Goal: Task Accomplishment & Management: Manage account settings

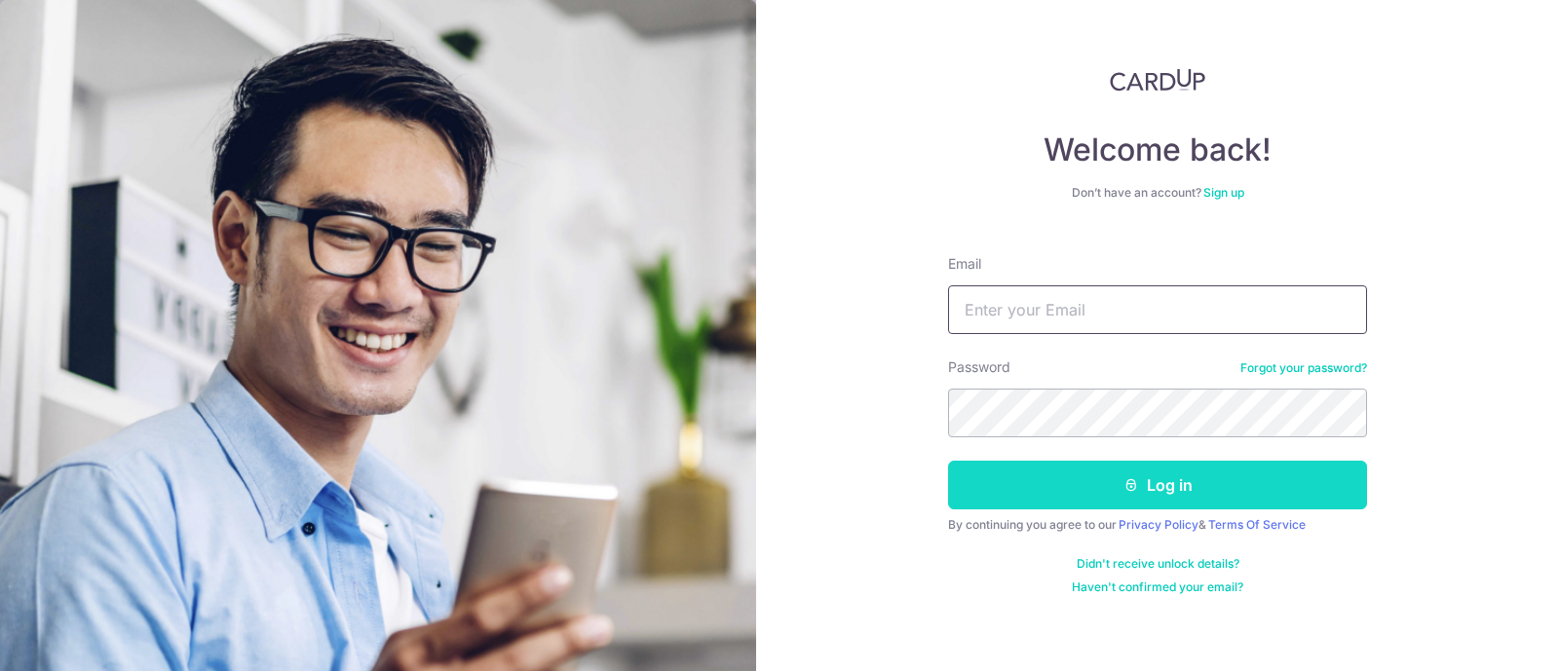
type input "[EMAIL_ADDRESS][DOMAIN_NAME]"
click at [1028, 475] on button "Log in" at bounding box center [1157, 485] width 419 height 49
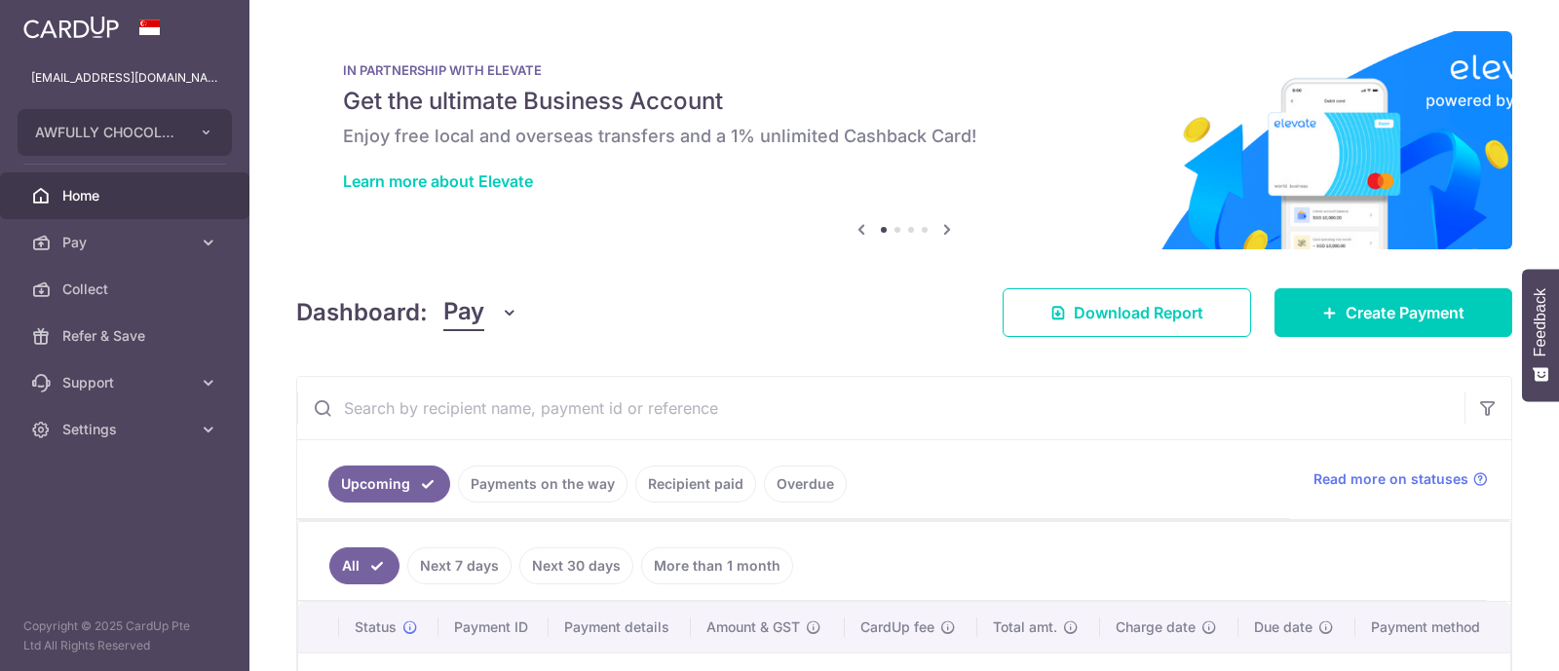
scroll to position [267, 0]
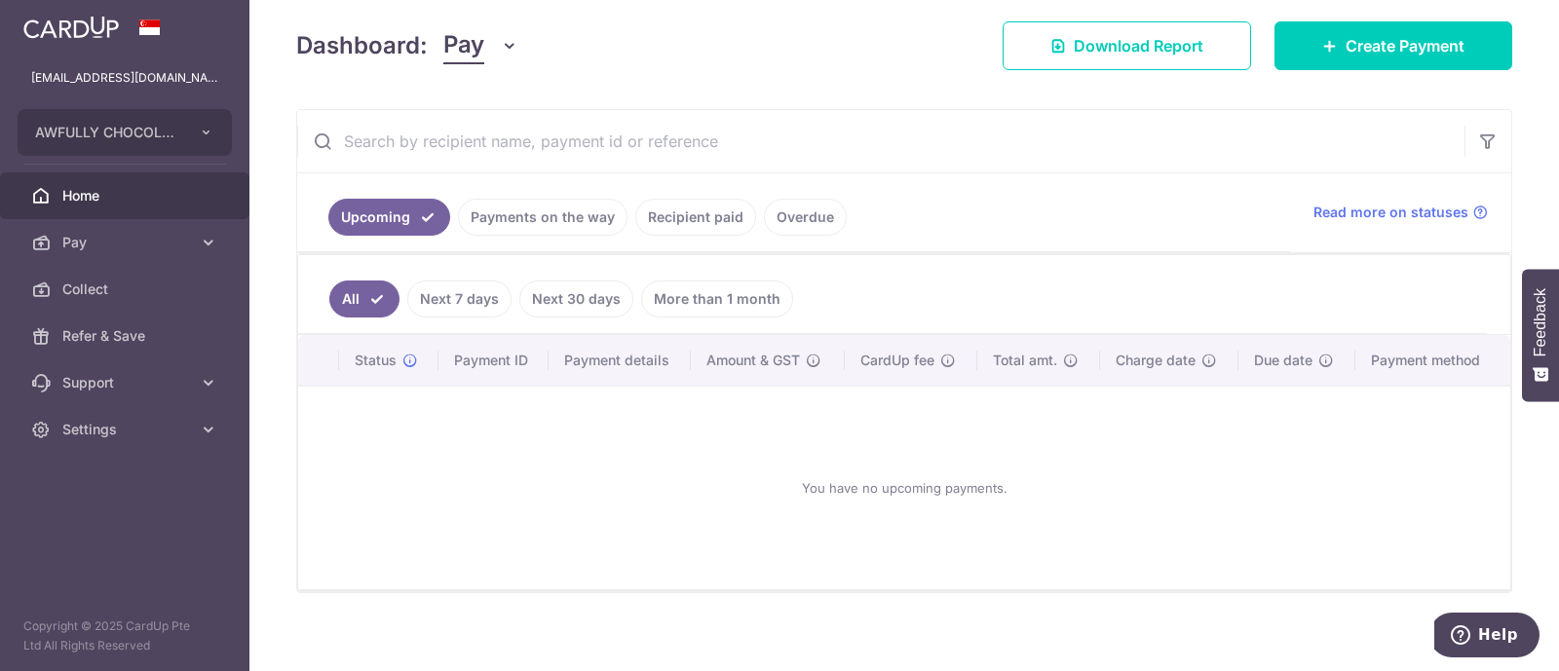
click at [696, 212] on link "Recipient paid" at bounding box center [695, 217] width 121 height 37
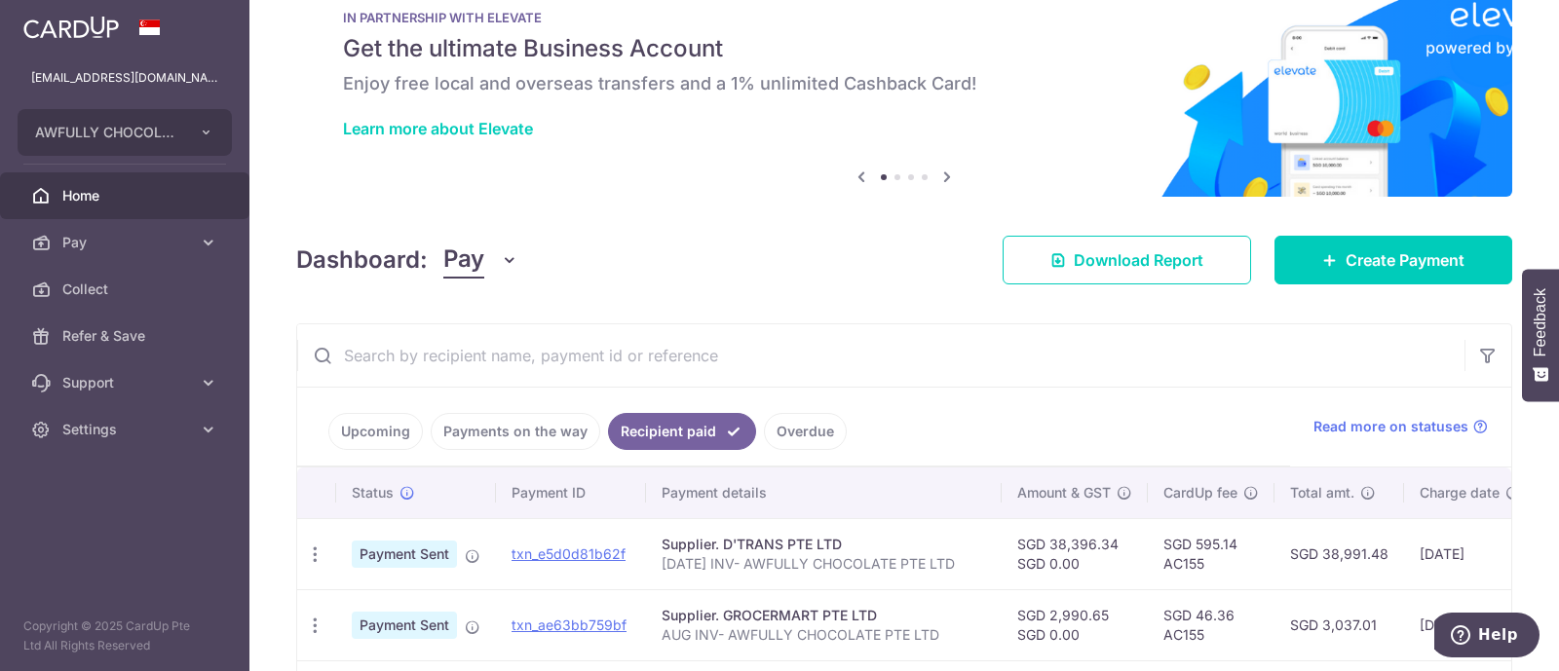
scroll to position [0, 0]
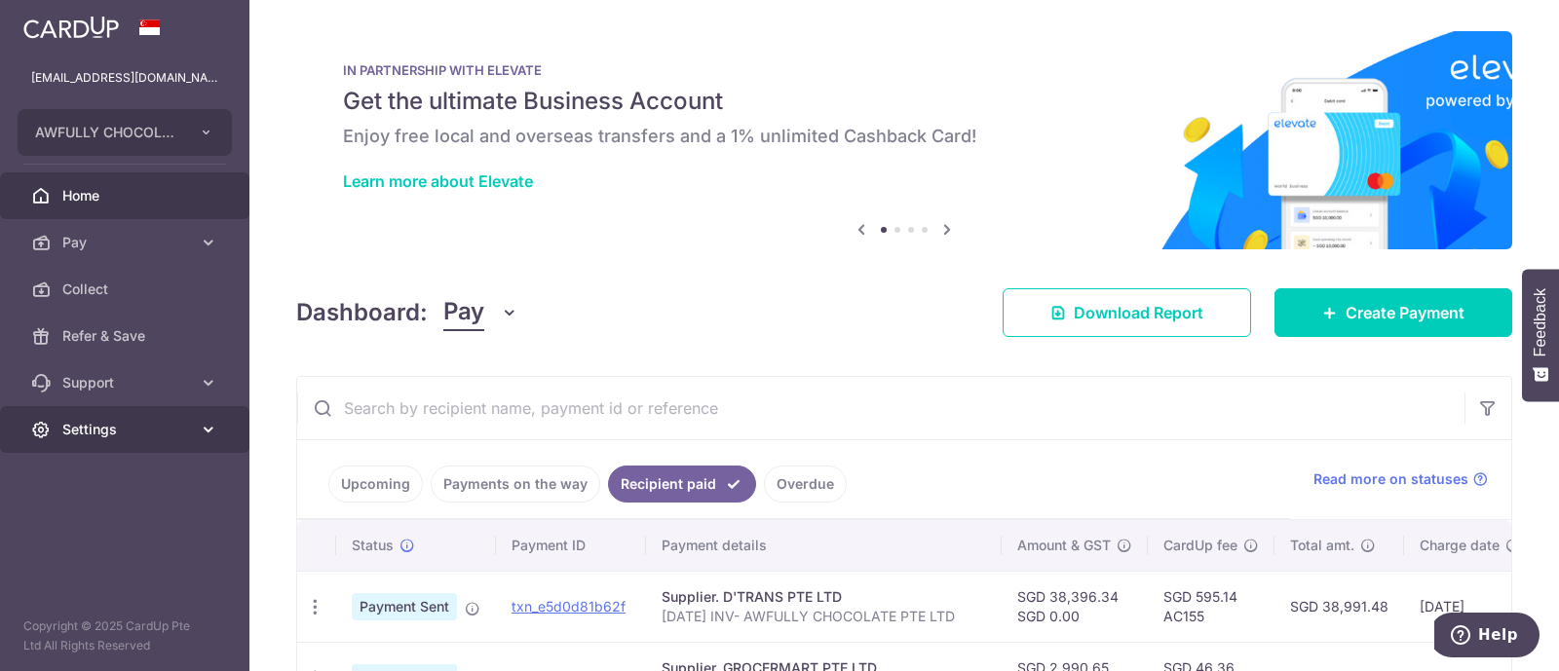
click at [114, 422] on span "Settings" at bounding box center [126, 429] width 129 height 19
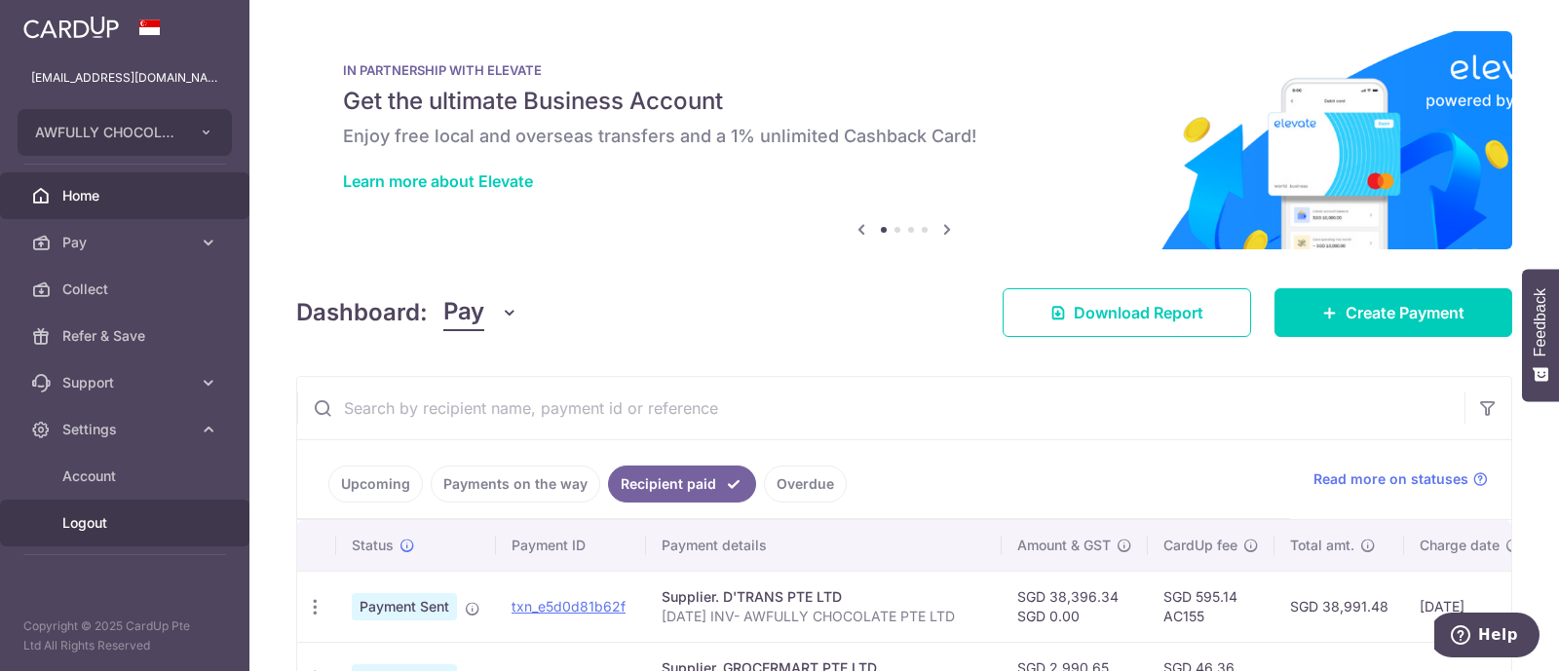
click at [108, 532] on span "Logout" at bounding box center [126, 522] width 129 height 19
